Goal: Information Seeking & Learning: Learn about a topic

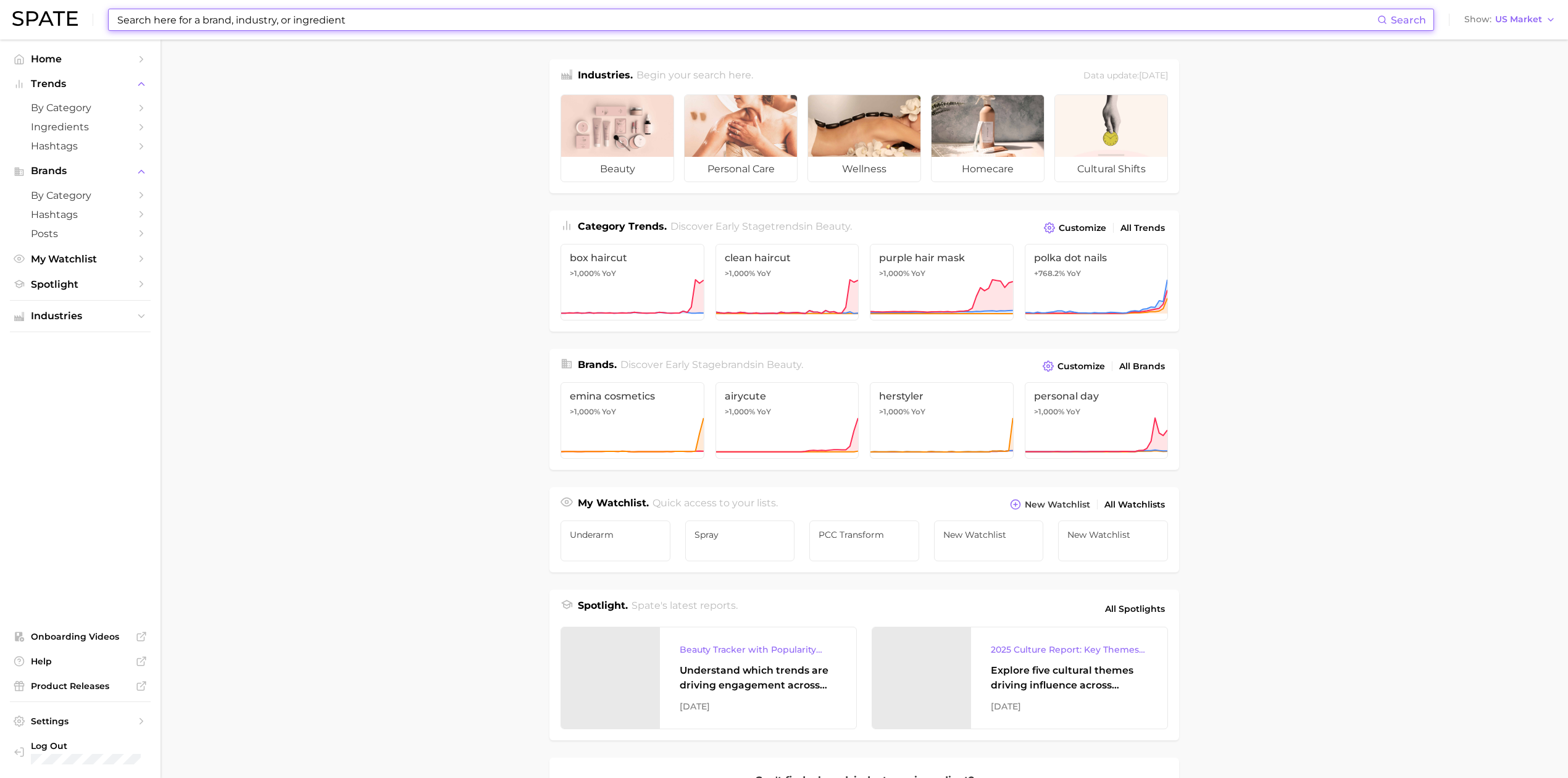
click at [306, 21] on input at bounding box center [747, 20] width 1262 height 21
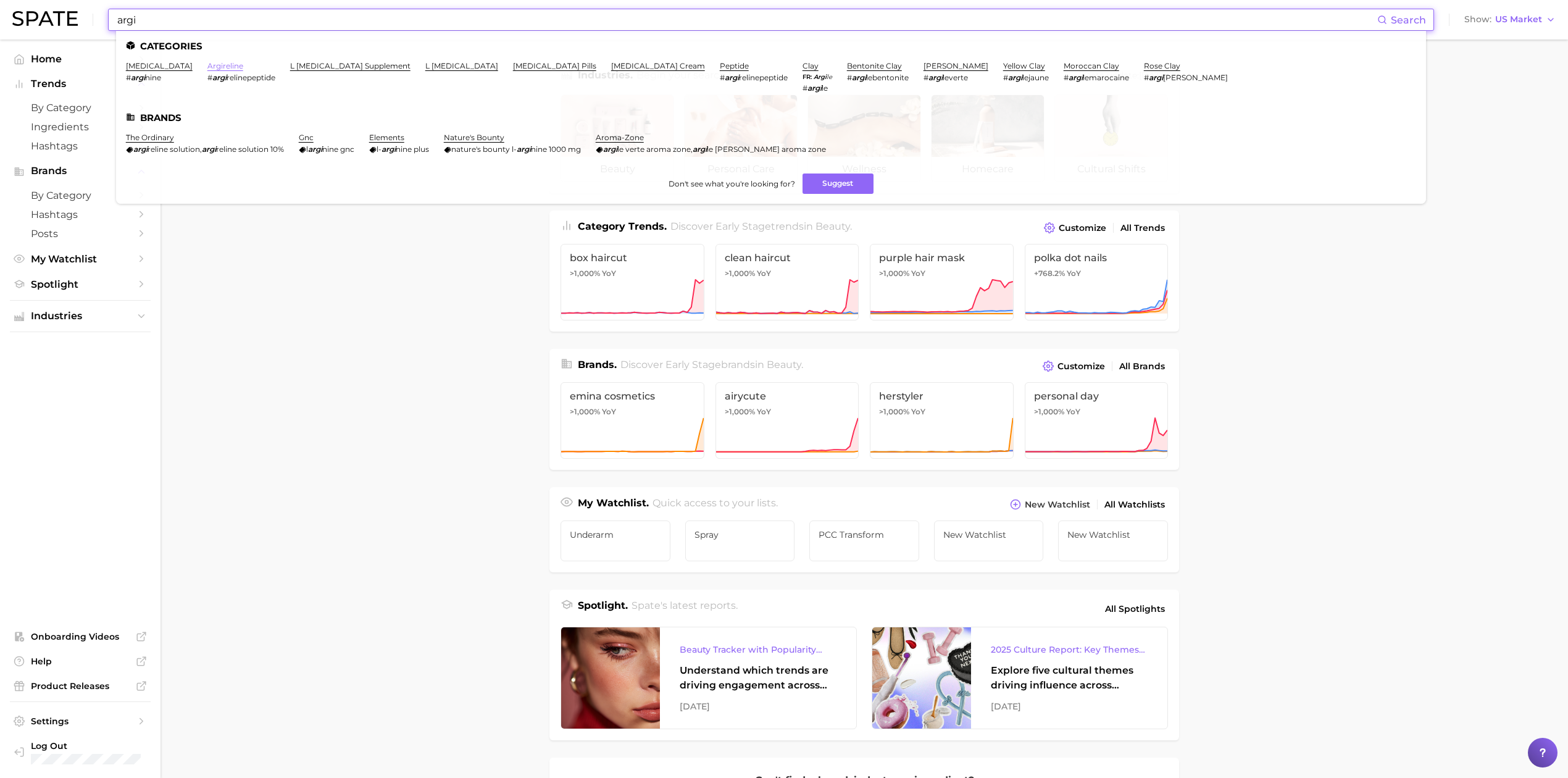
type input "argi"
click at [211, 65] on link "argireline" at bounding box center [225, 65] width 36 height 9
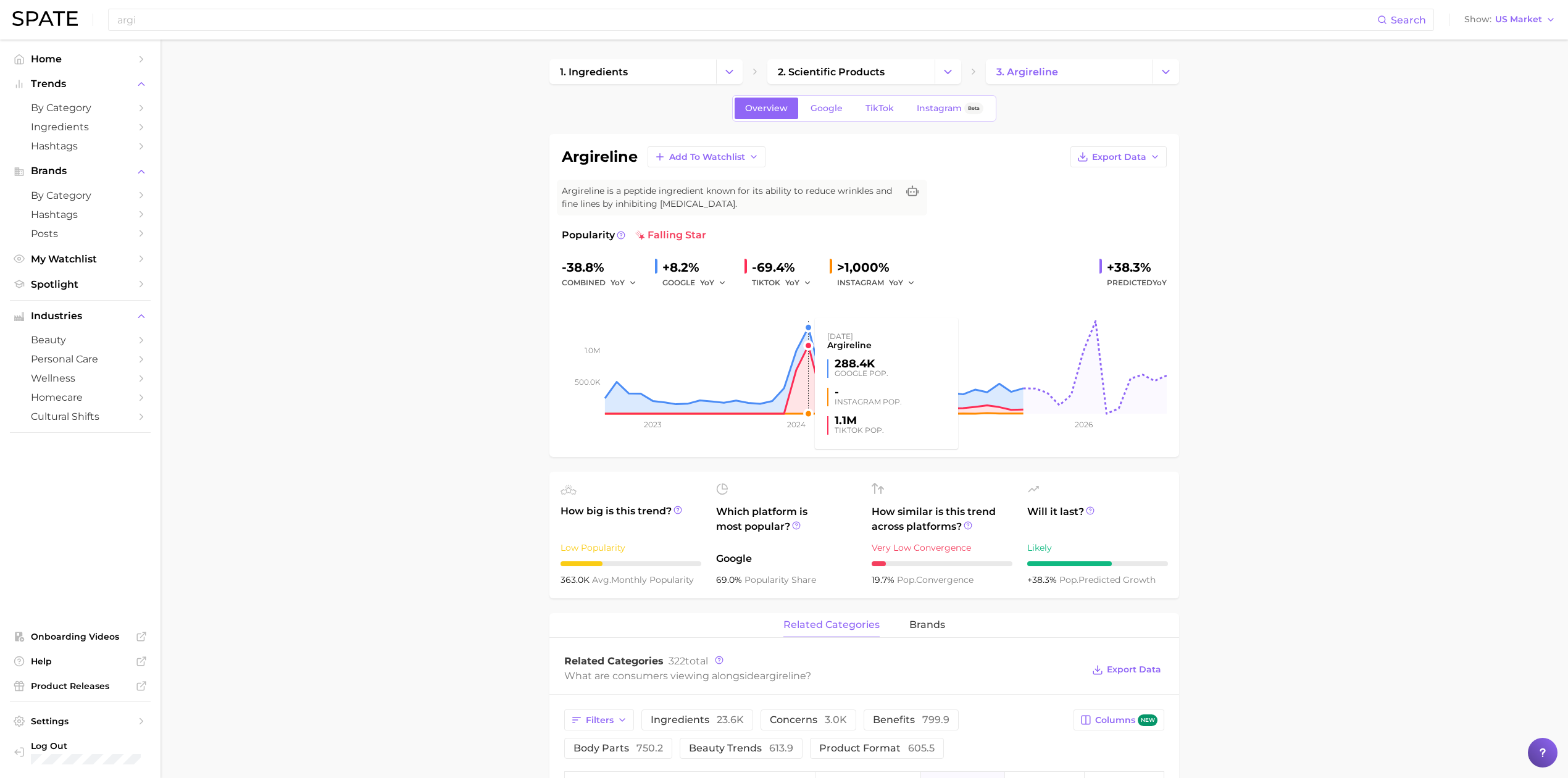
click at [803, 351] on rect at bounding box center [864, 351] width 605 height 123
click at [888, 114] on link "TikTok" at bounding box center [880, 108] width 49 height 22
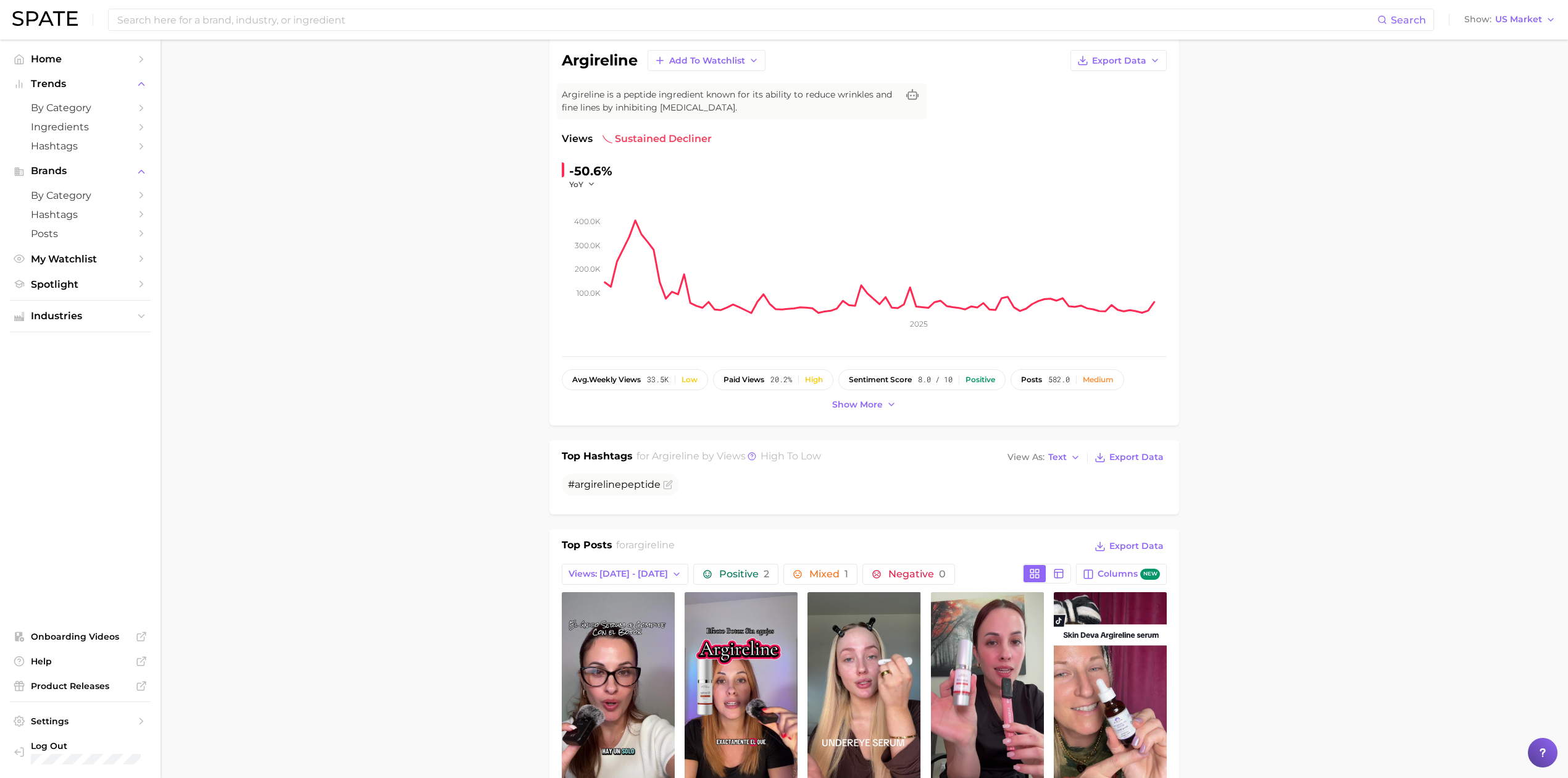
scroll to position [164, 0]
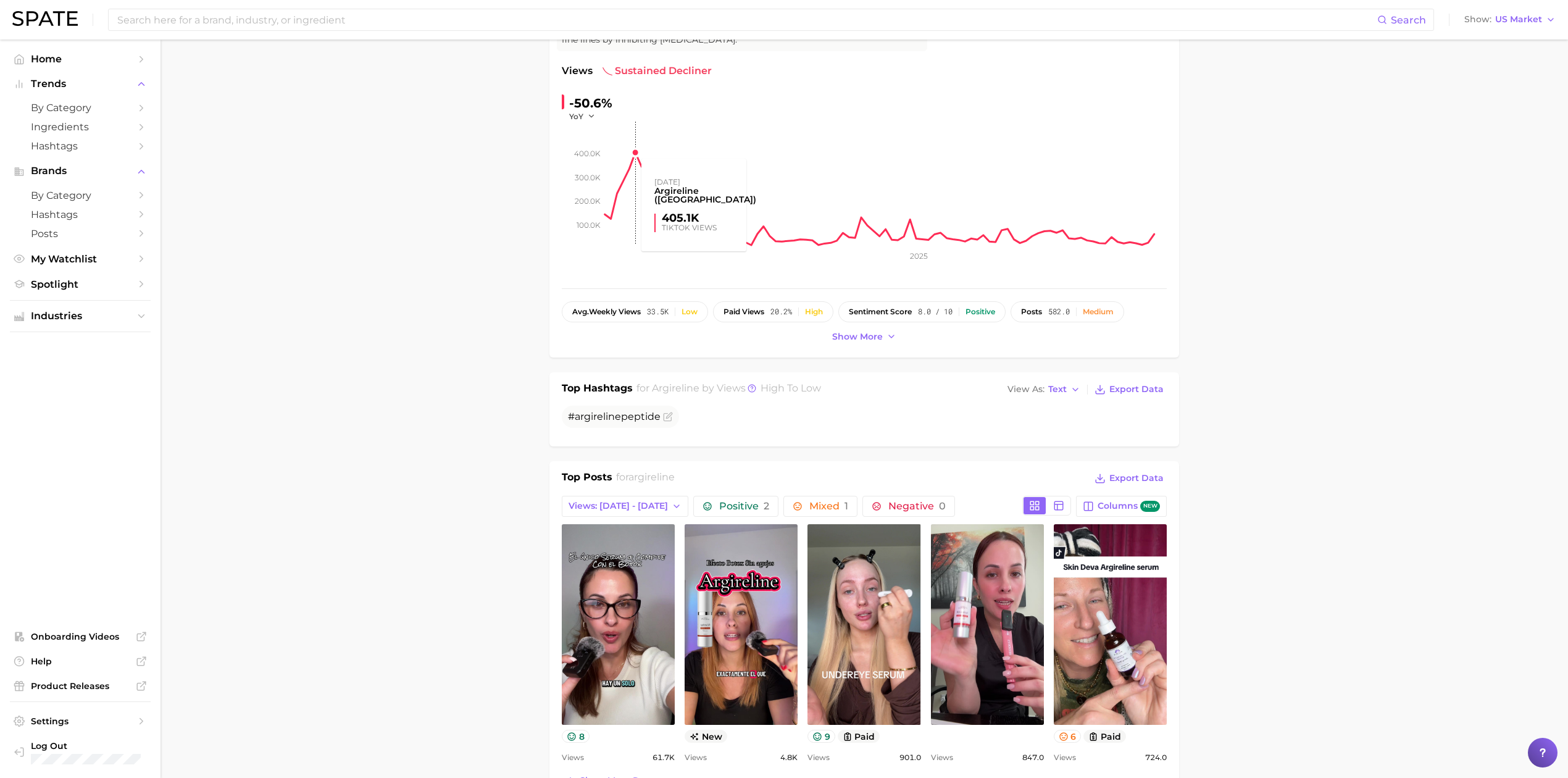
click at [634, 158] on rect at bounding box center [886, 182] width 562 height 123
click at [634, 153] on rect at bounding box center [886, 182] width 562 height 123
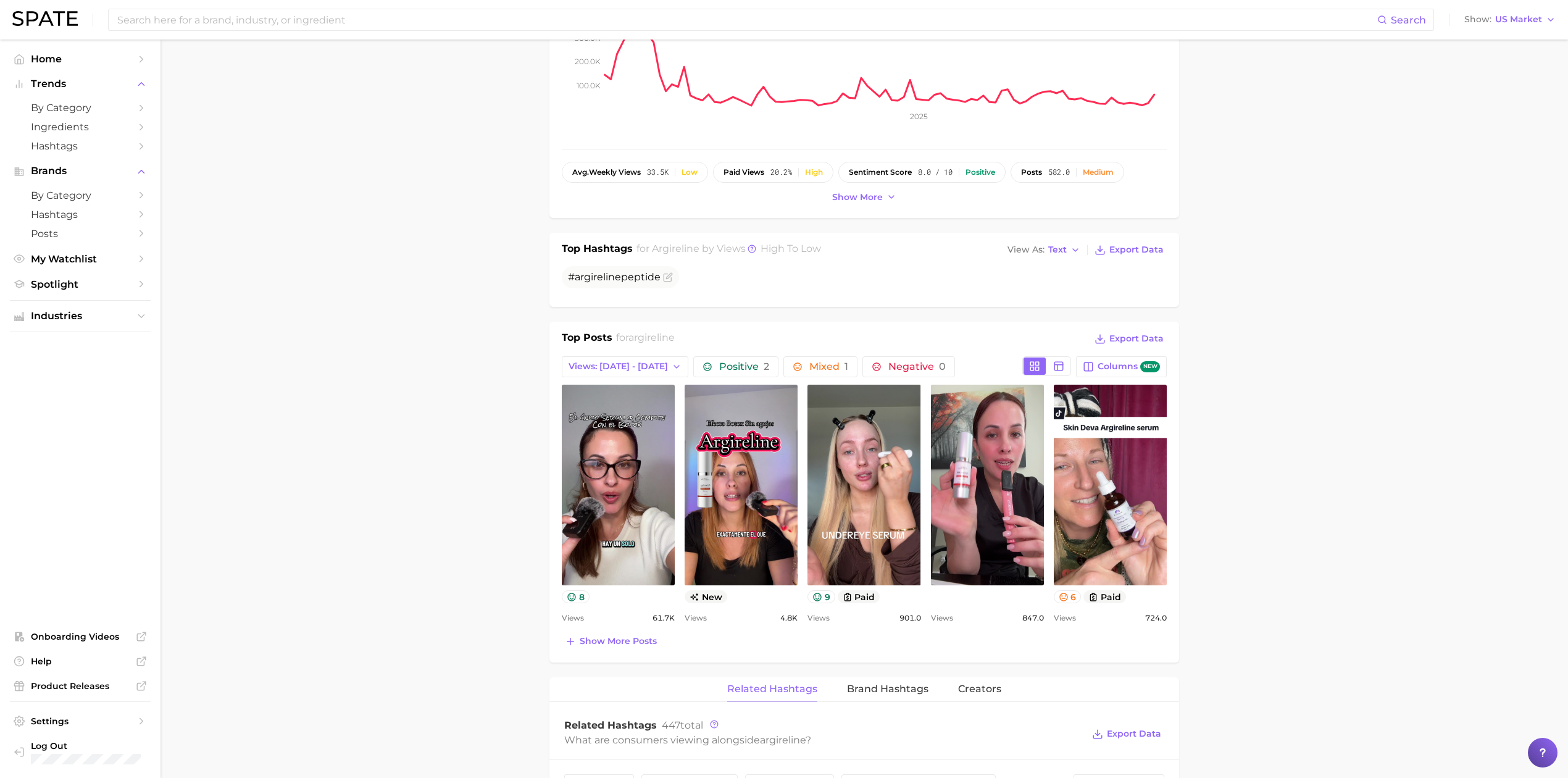
scroll to position [329, 0]
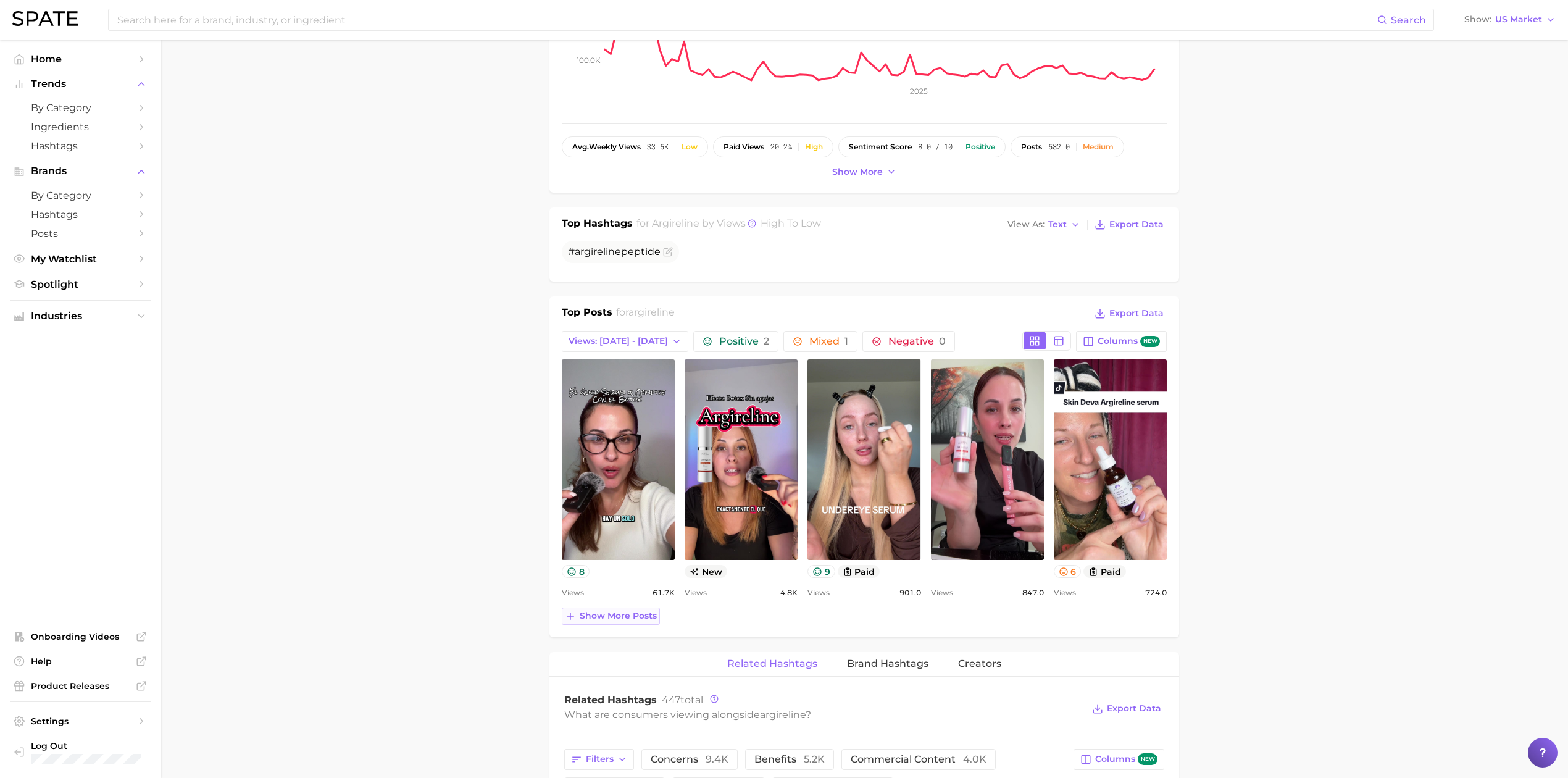
click at [643, 620] on span "Show more posts" at bounding box center [619, 616] width 77 height 10
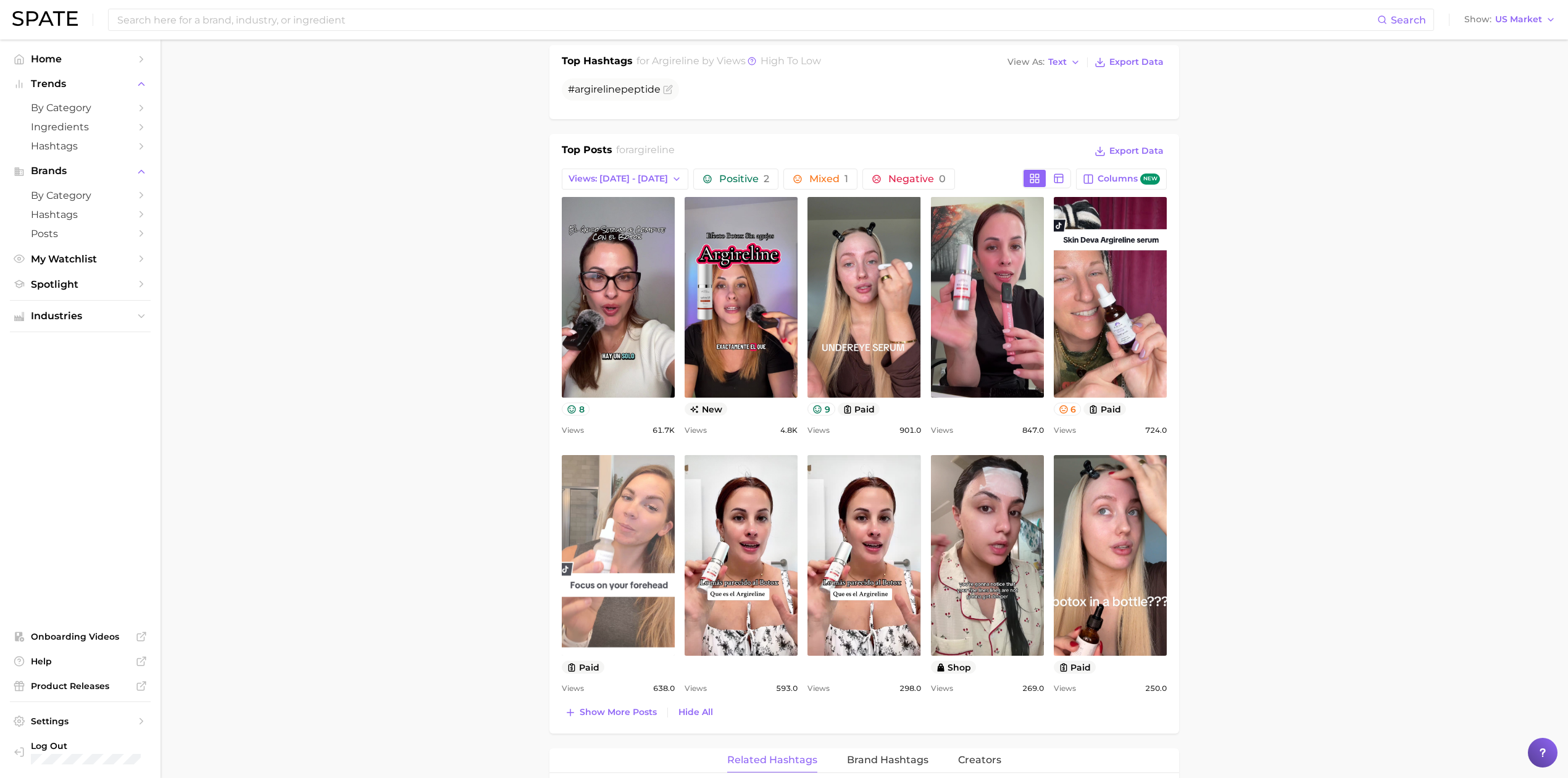
scroll to position [494, 0]
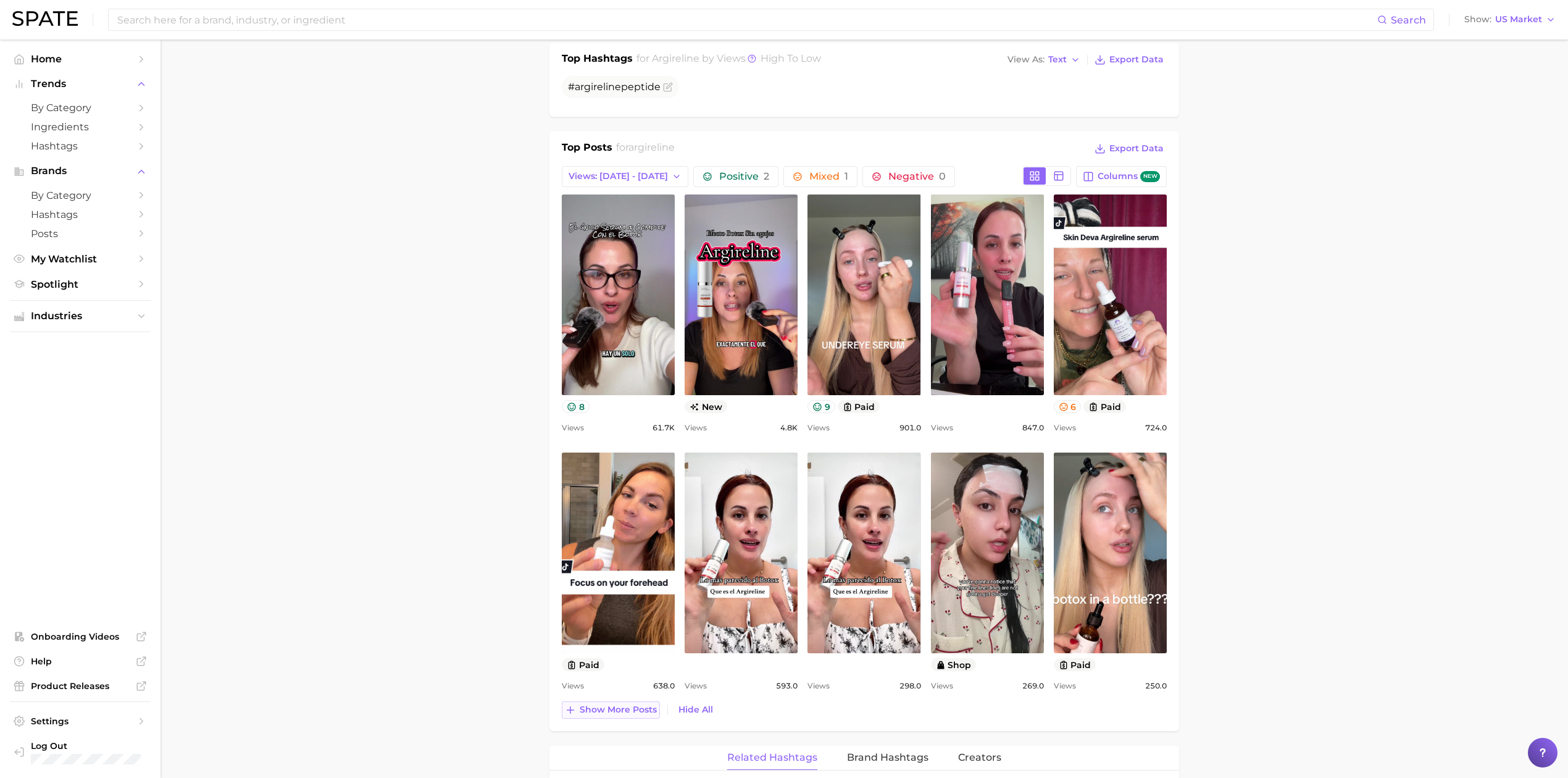
click at [591, 707] on span "Show more posts" at bounding box center [619, 710] width 77 height 10
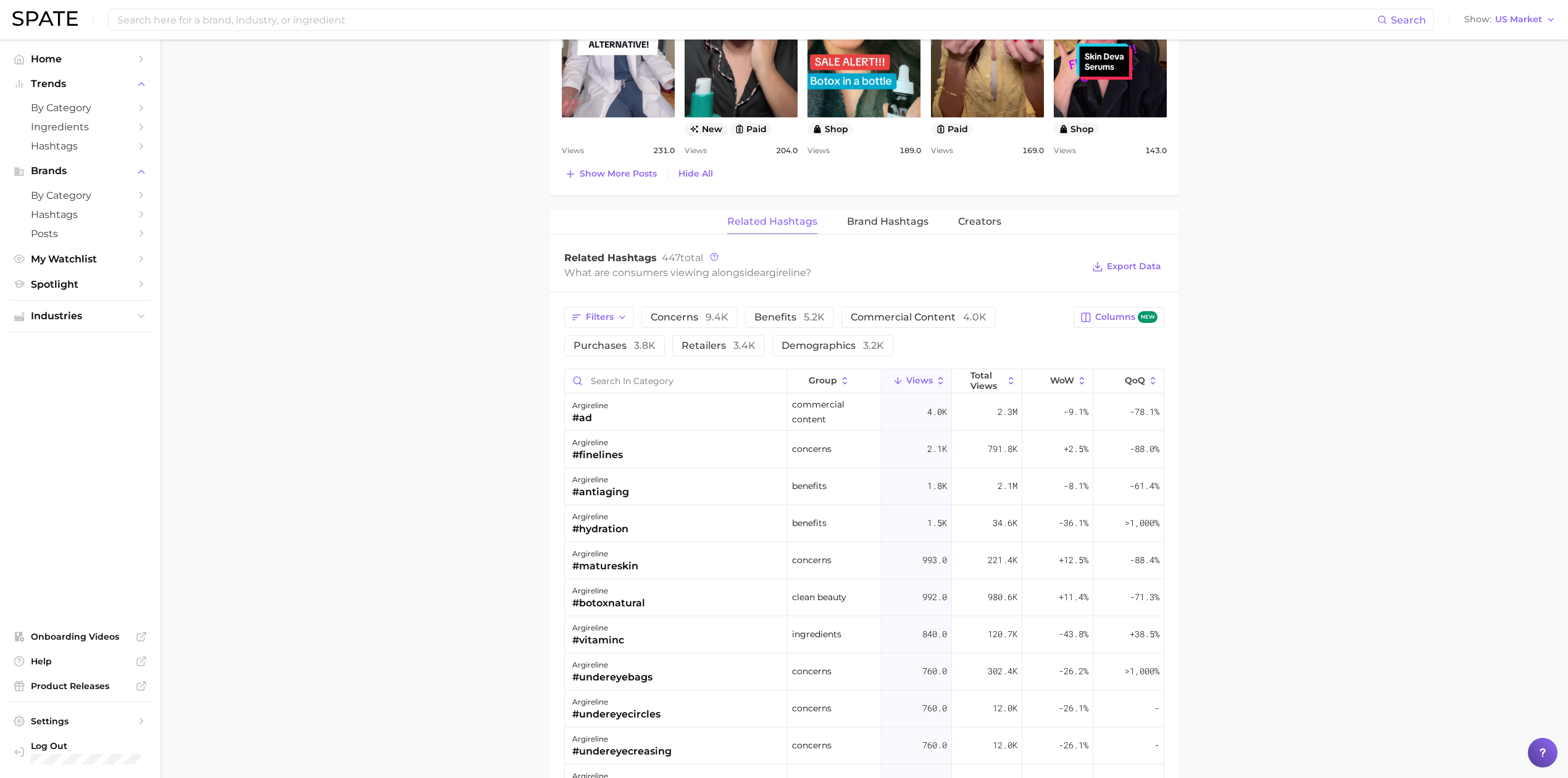
scroll to position [1317, 0]
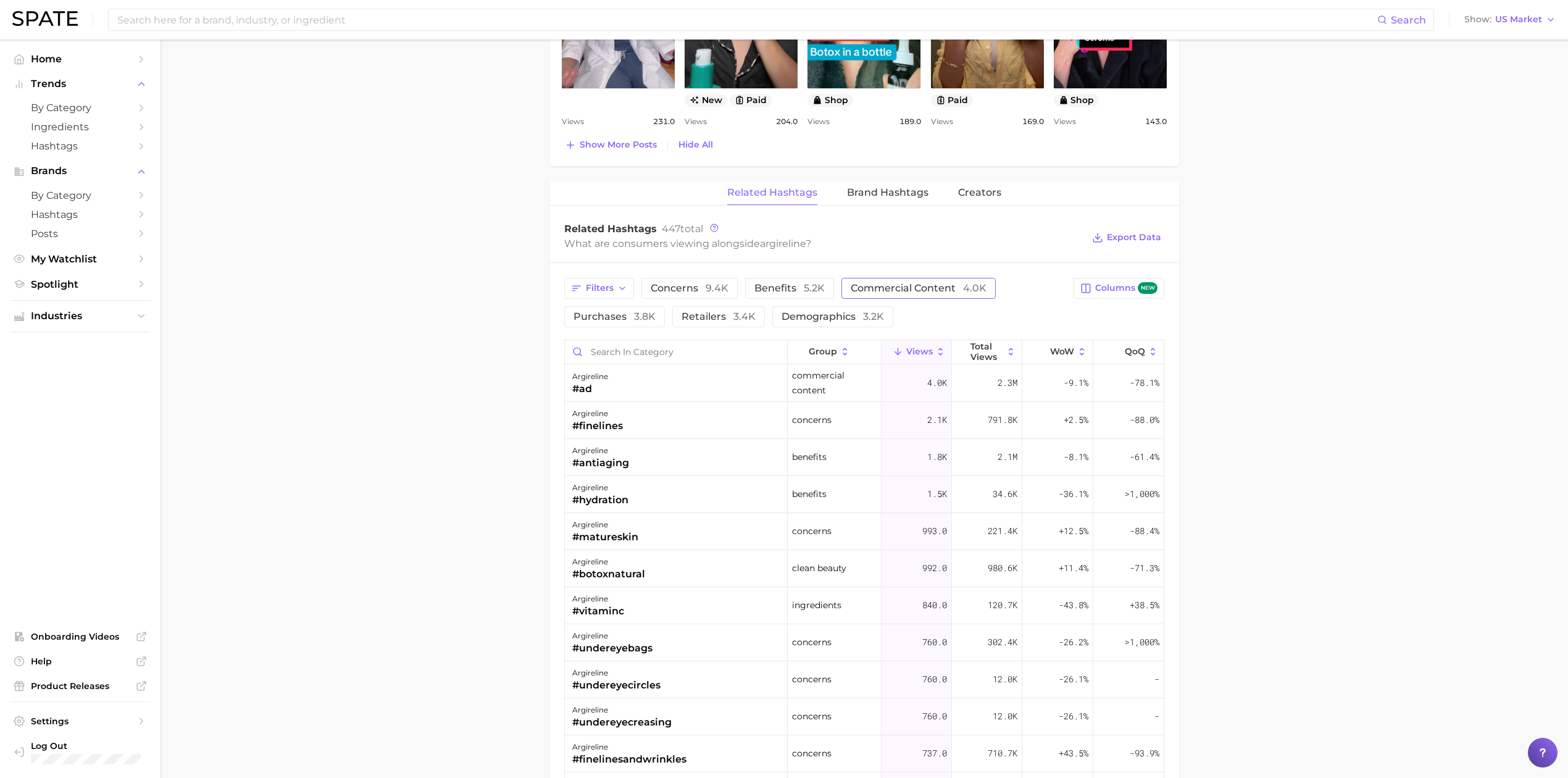
click at [890, 283] on button "commercial content 4.0k" at bounding box center [918, 288] width 154 height 21
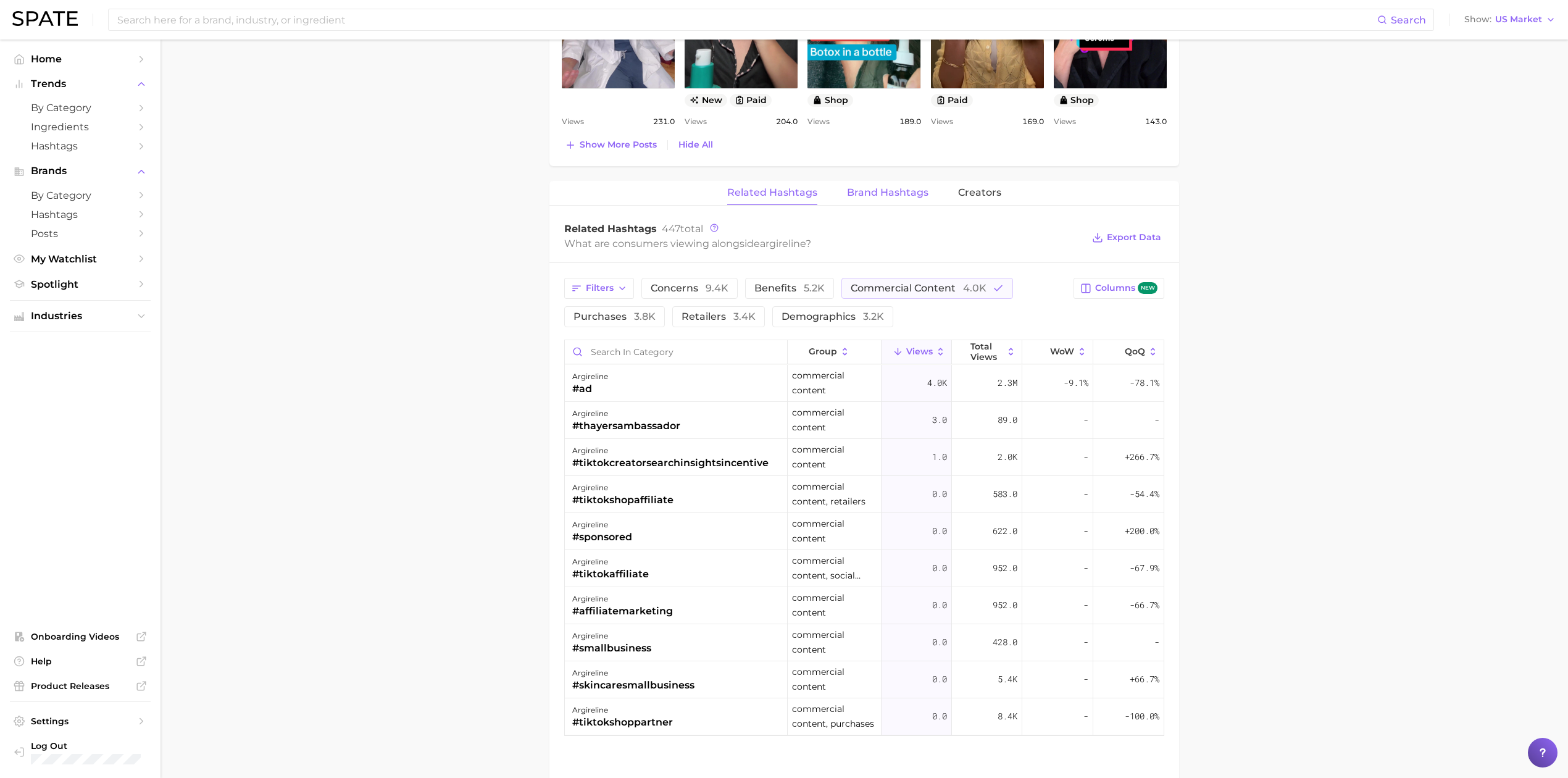
click at [905, 193] on span "Brand Hashtags" at bounding box center [887, 192] width 82 height 11
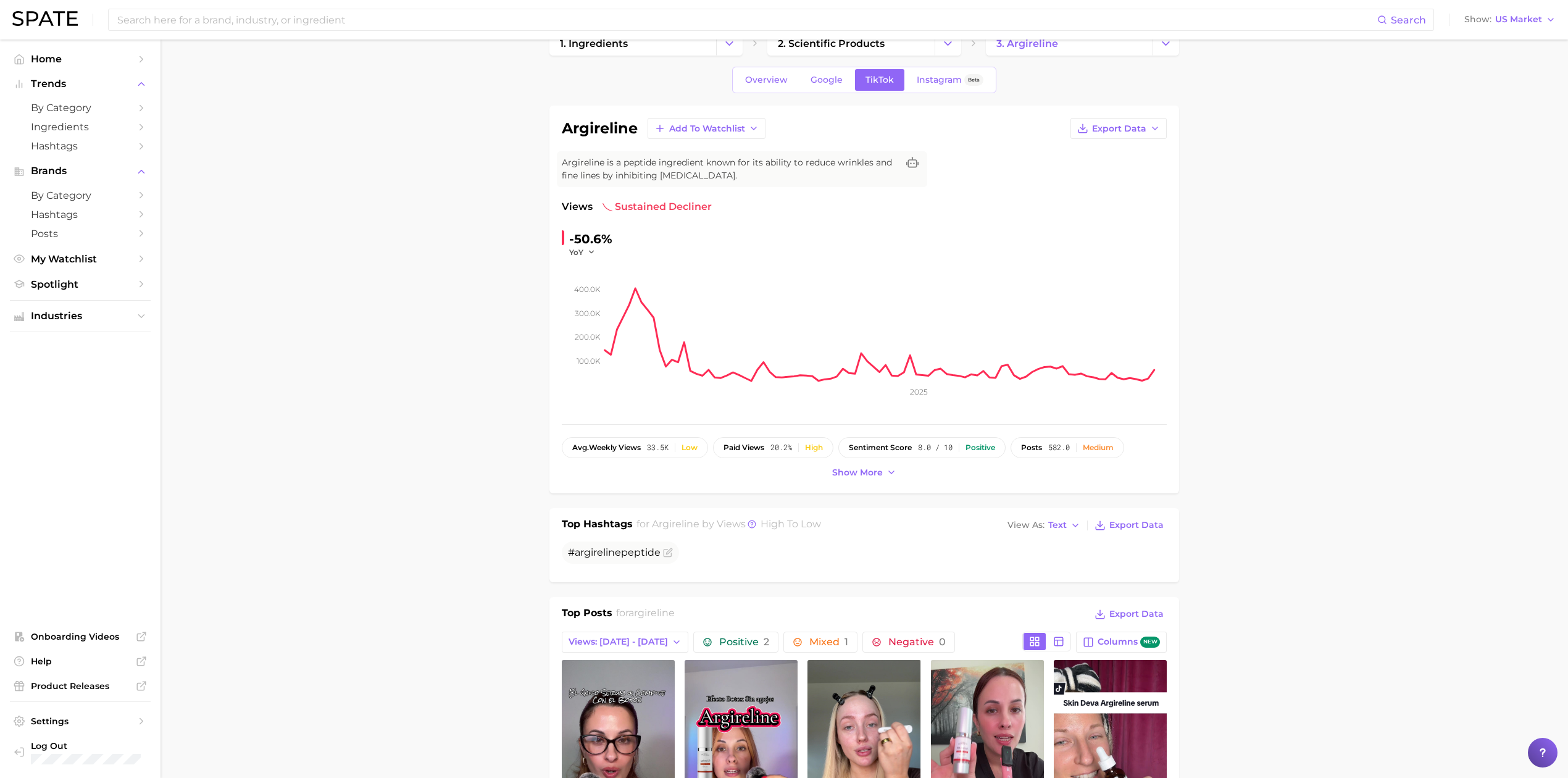
scroll to position [0, 0]
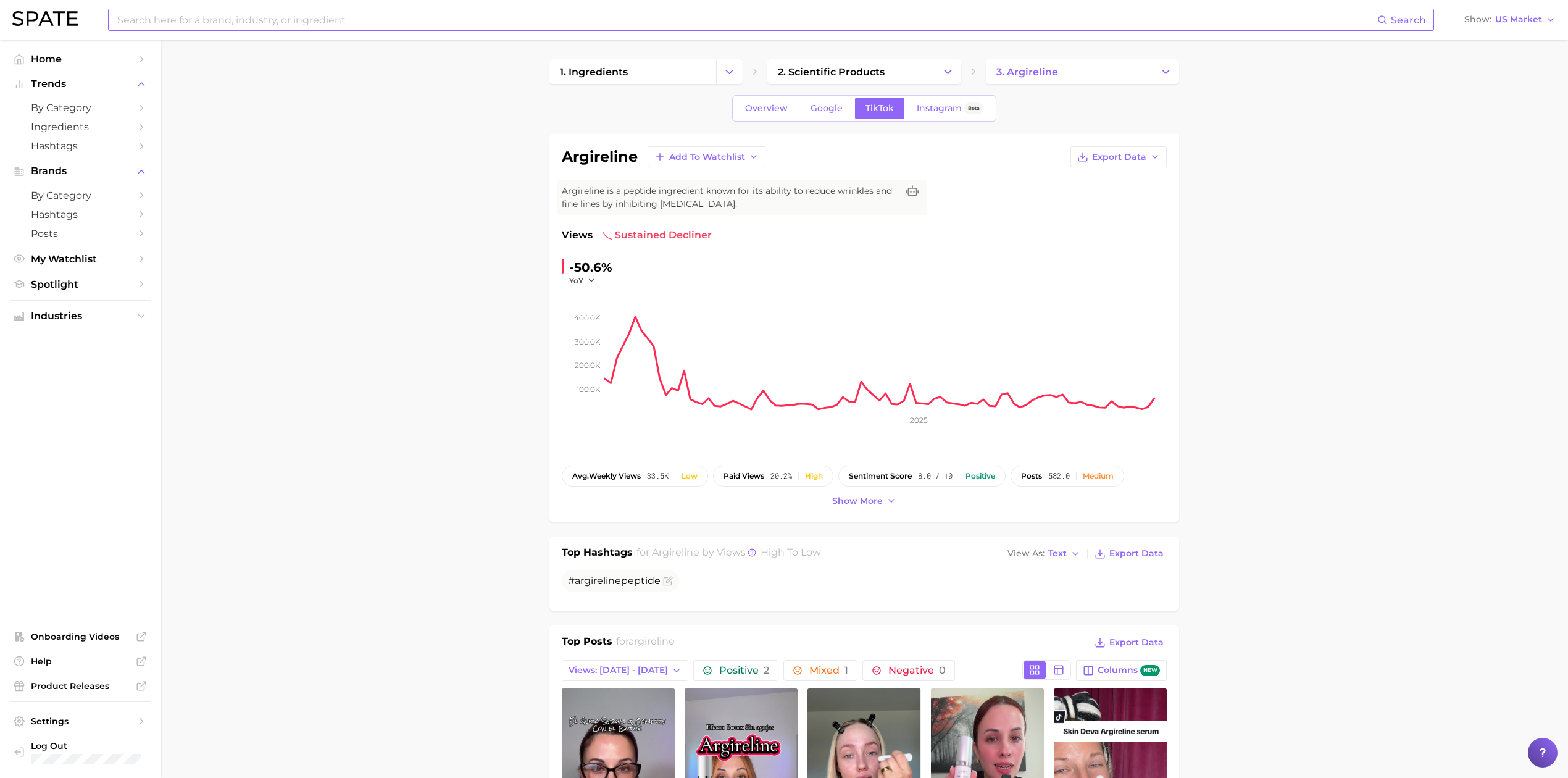
click at [316, 25] on input at bounding box center [747, 20] width 1262 height 21
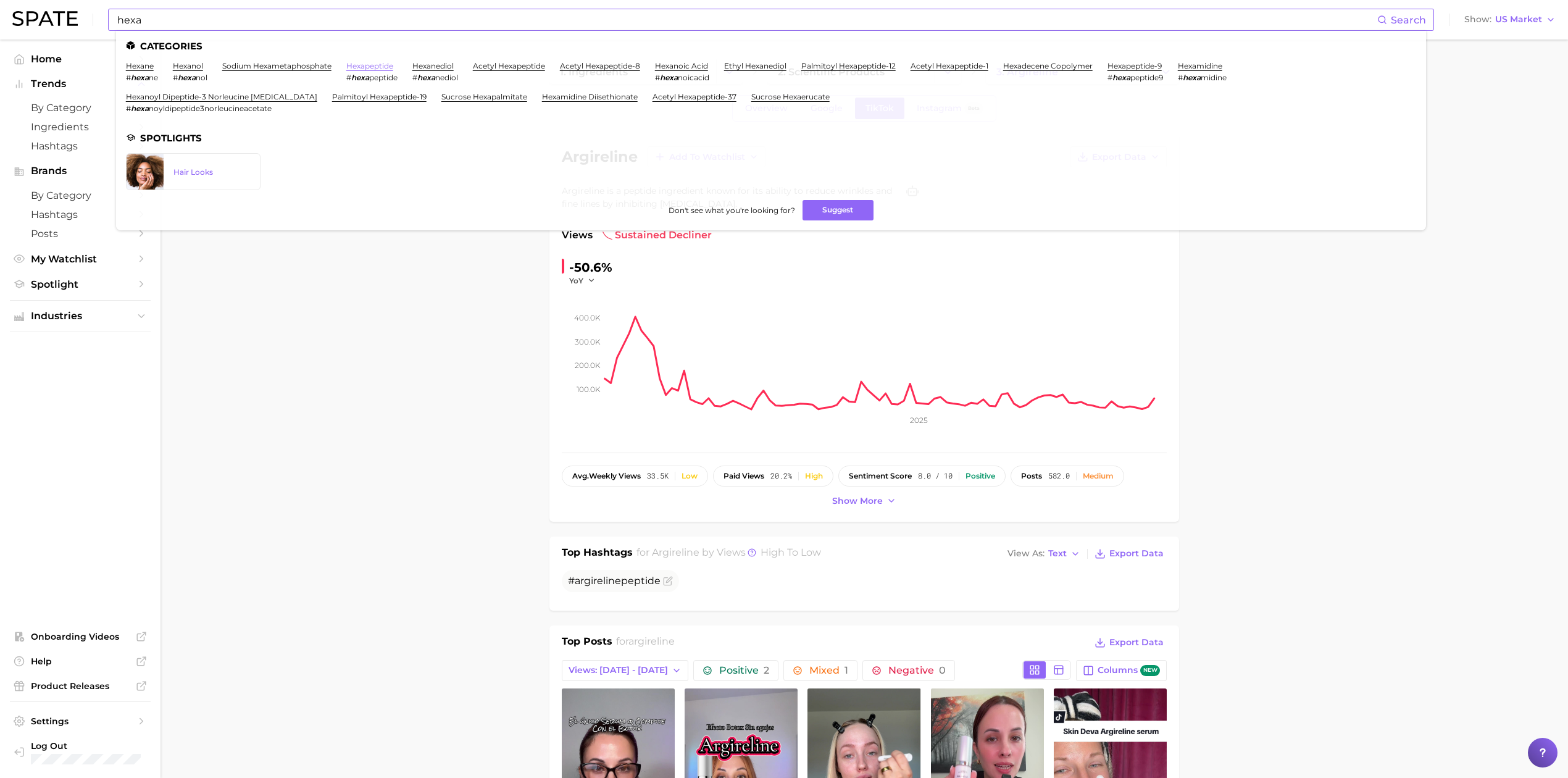
click at [361, 65] on link "hexapeptide" at bounding box center [369, 65] width 47 height 9
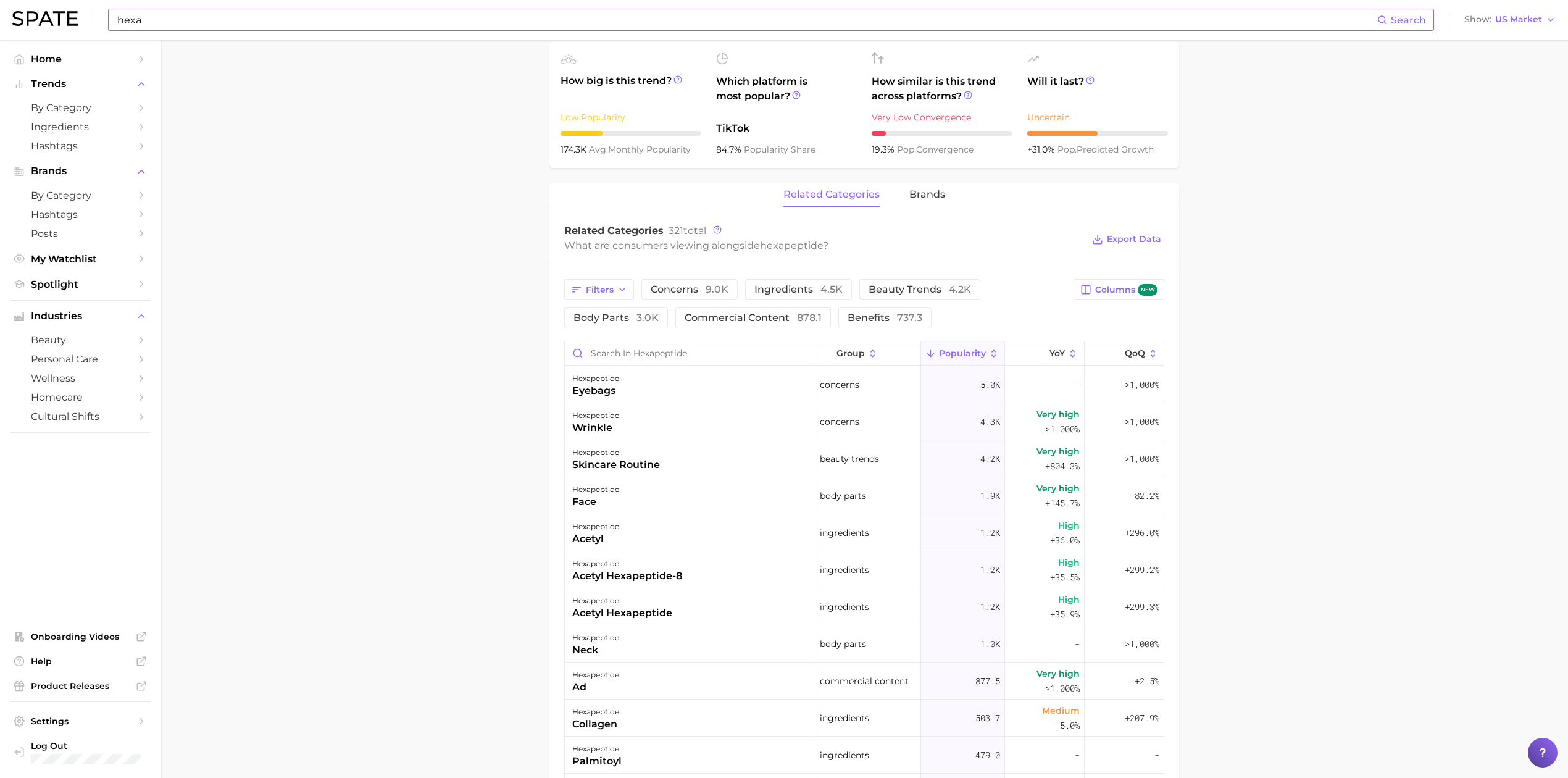
scroll to position [494, 0]
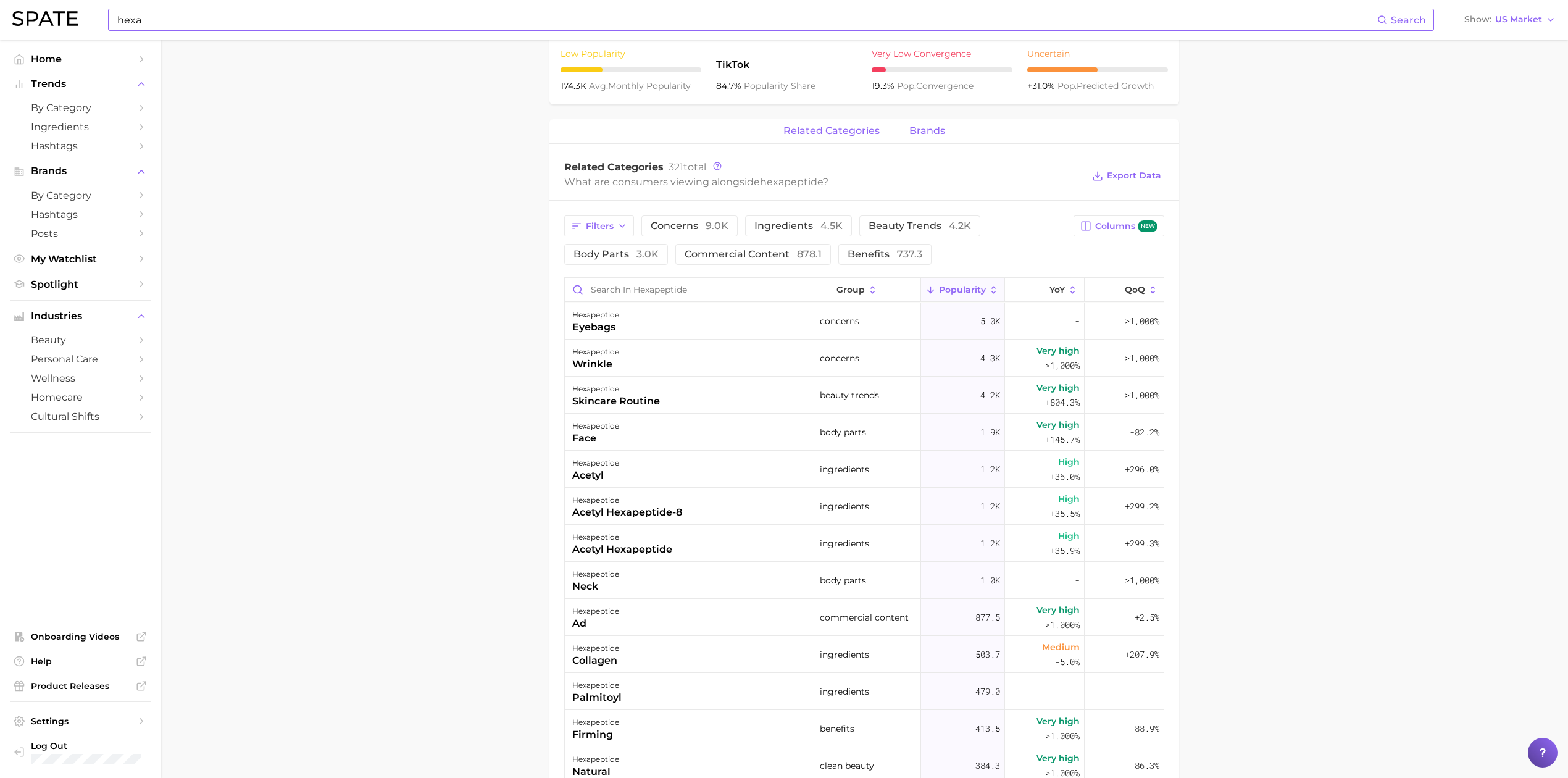
click at [922, 128] on span "brands" at bounding box center [928, 131] width 36 height 11
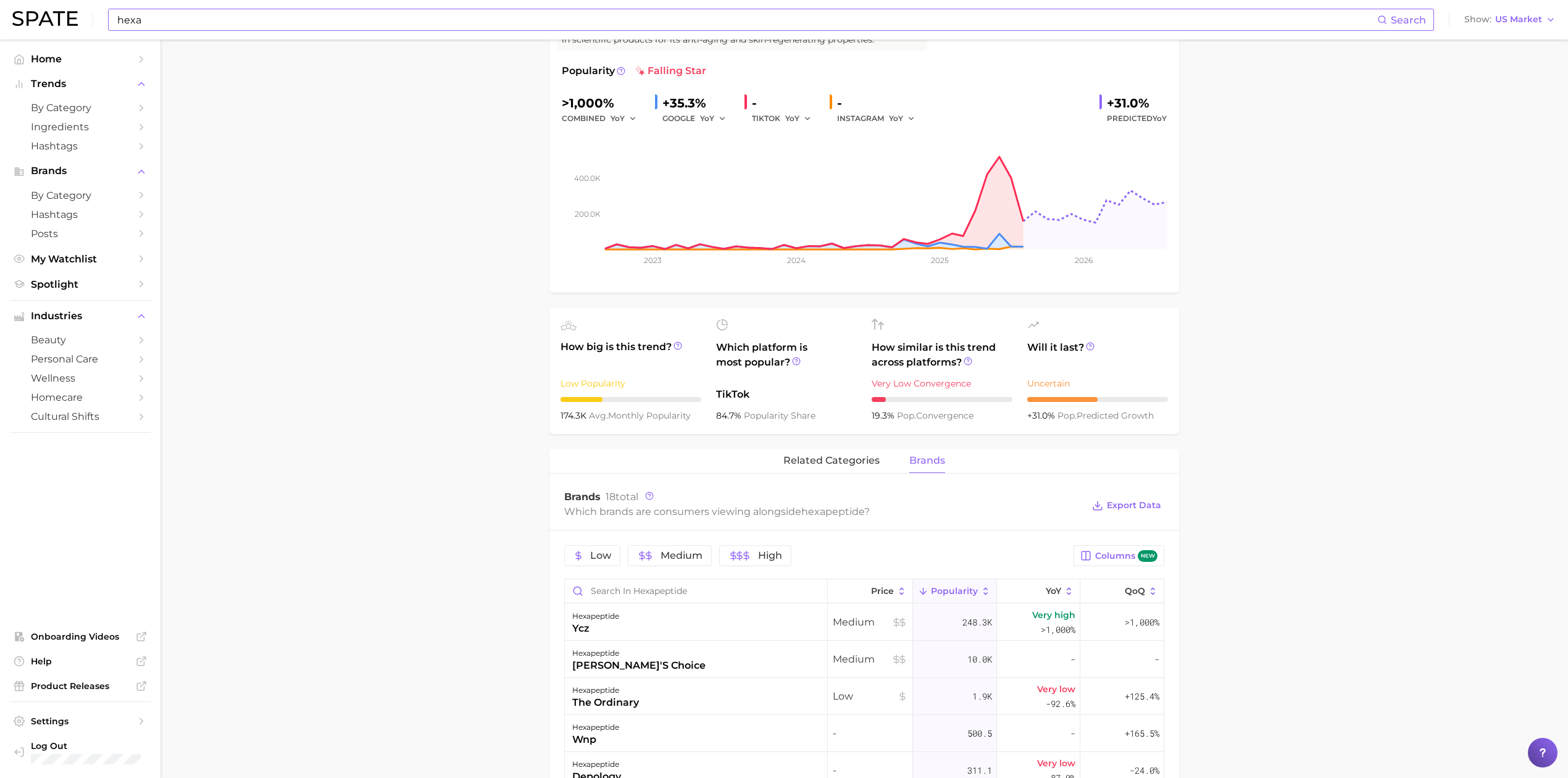
scroll to position [0, 0]
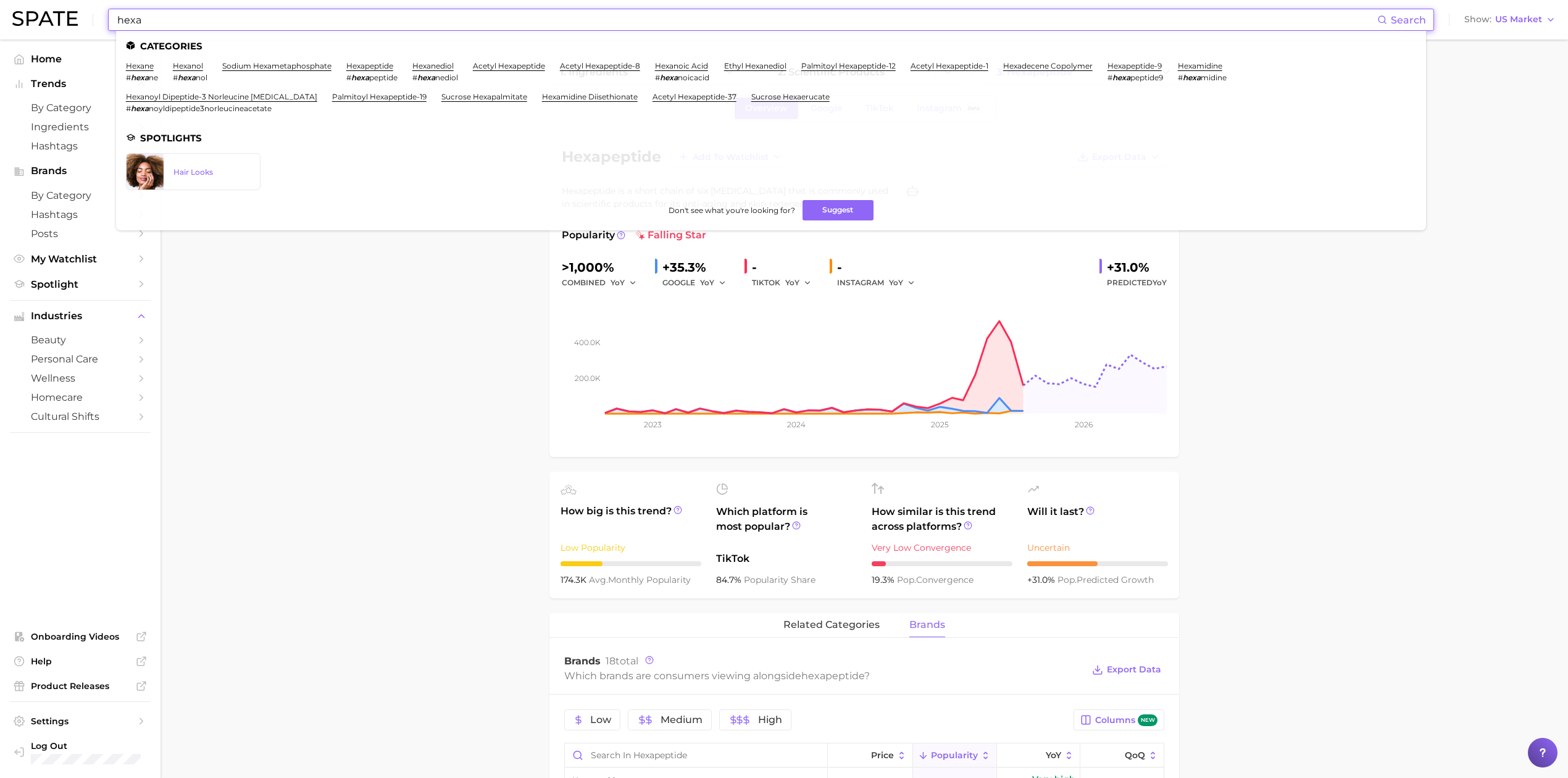
click at [255, 9] on input "hexa" at bounding box center [747, 20] width 1262 height 21
click at [613, 65] on link "acetyl hexapeptide-8" at bounding box center [600, 65] width 80 height 9
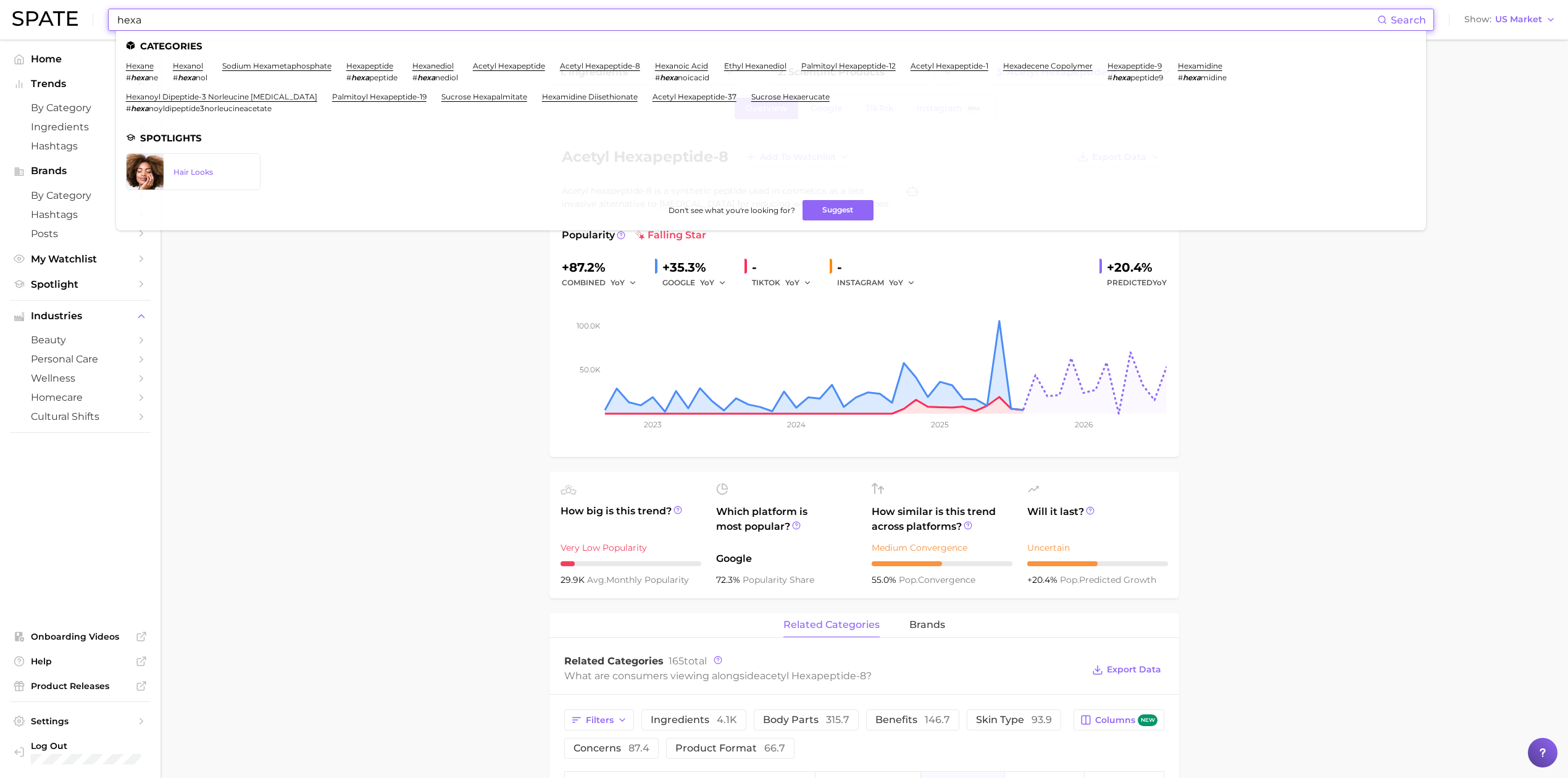
click at [281, 15] on input "hexa" at bounding box center [747, 20] width 1262 height 21
click at [1134, 70] on link "hexapeptide-9" at bounding box center [1134, 65] width 54 height 9
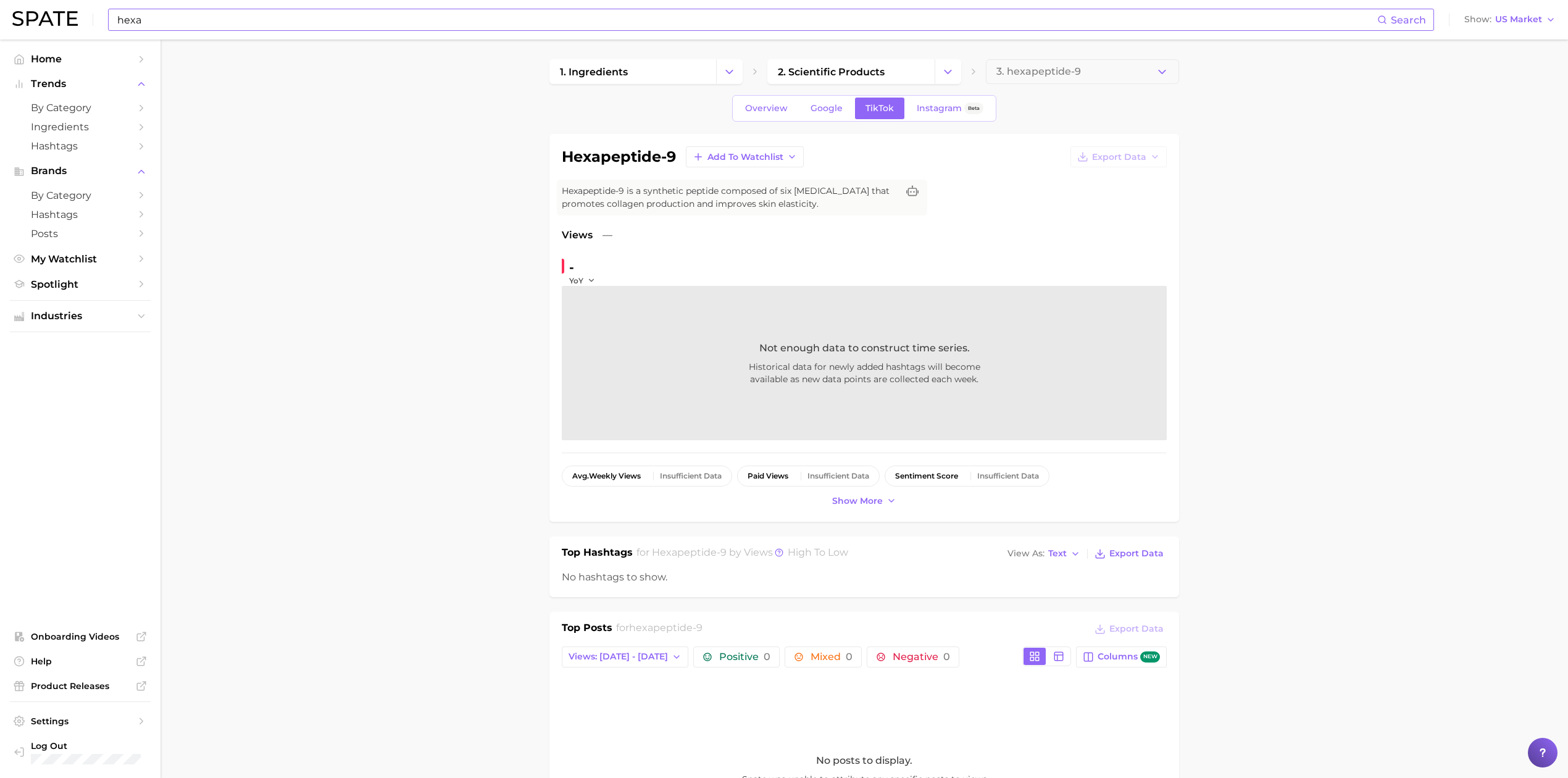
click at [430, 12] on input "hexa" at bounding box center [747, 20] width 1262 height 21
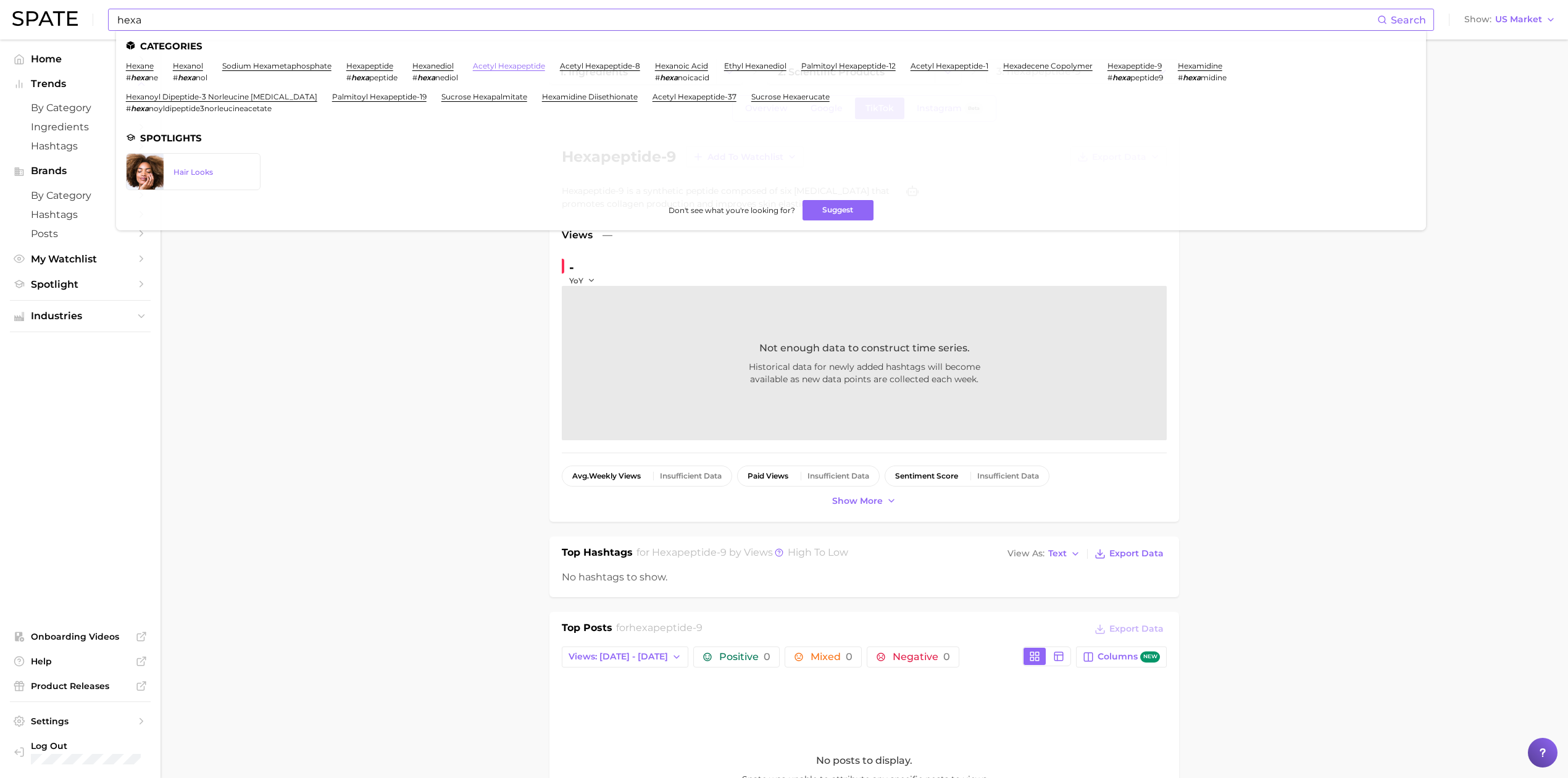
click at [524, 66] on link "acetyl hexapeptide" at bounding box center [509, 65] width 72 height 9
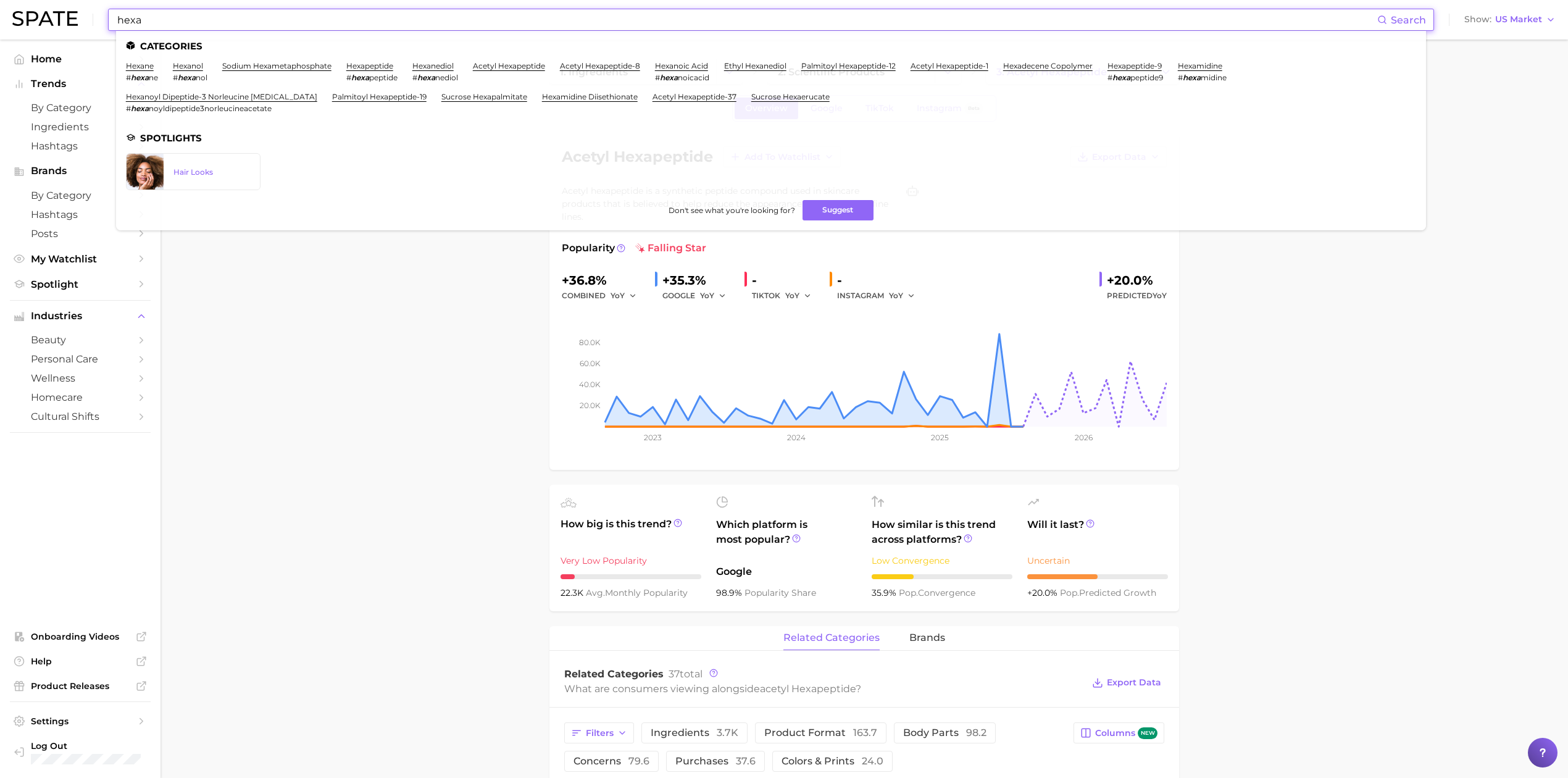
click at [255, 25] on input "hexa" at bounding box center [747, 20] width 1262 height 21
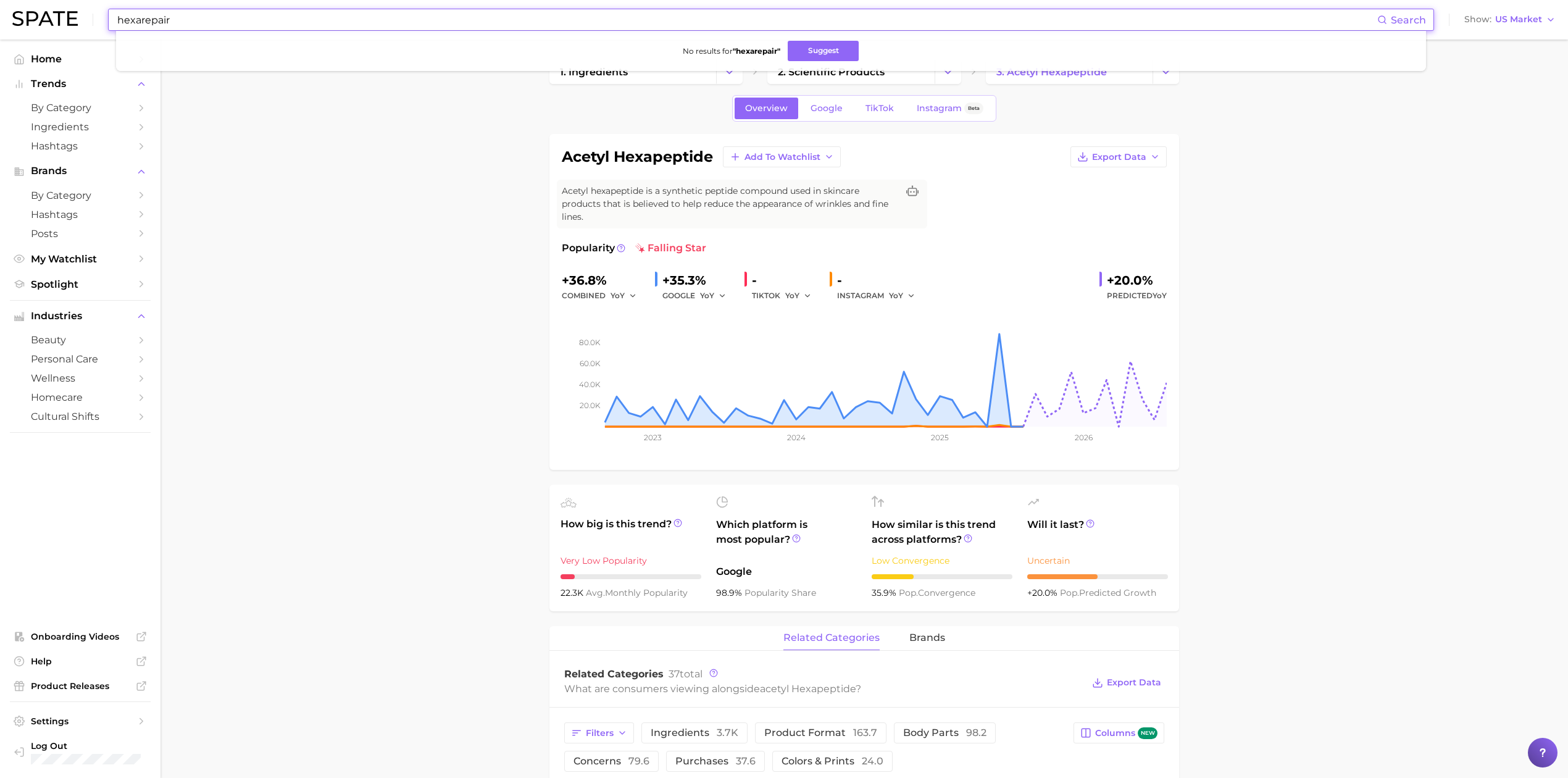
type input "hexarepair"
